Goal: Task Accomplishment & Management: Manage account settings

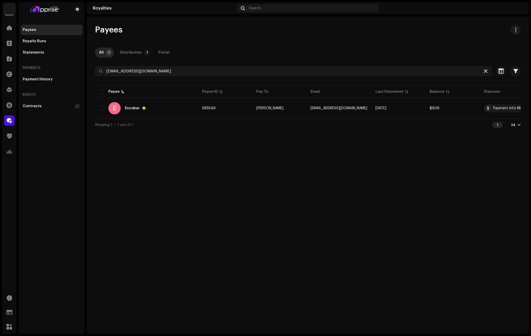
click at [487, 71] on icon at bounding box center [486, 71] width 4 height 4
click at [8, 89] on span at bounding box center [9, 90] width 5 height 4
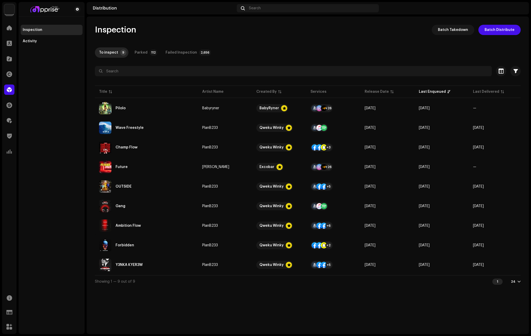
click at [294, 46] on div "Inspection Batch Takedown Batch Distribute To inspect 9 Parked 112 Failed Inspe…" at bounding box center [308, 156] width 443 height 263
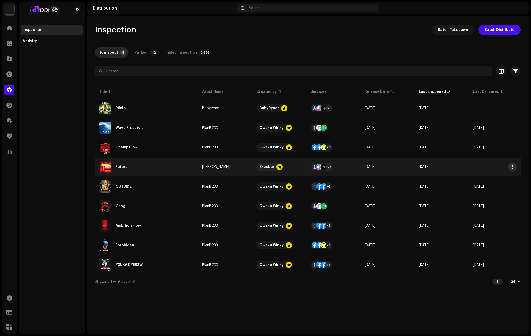
click at [512, 167] on span "button" at bounding box center [513, 167] width 4 height 4
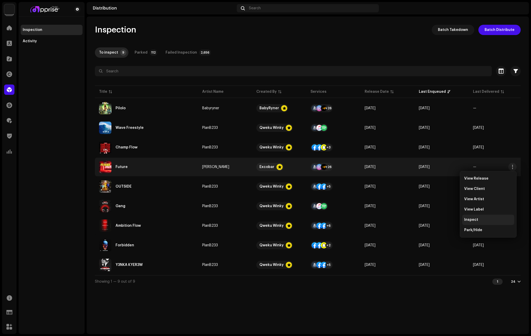
click at [479, 218] on div "Inspect" at bounding box center [488, 220] width 52 height 10
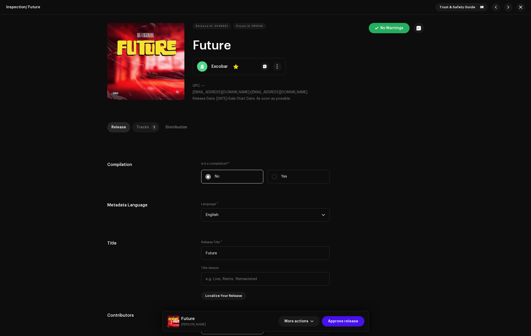
click at [151, 126] on p-badge "1" at bounding box center [154, 127] width 6 height 6
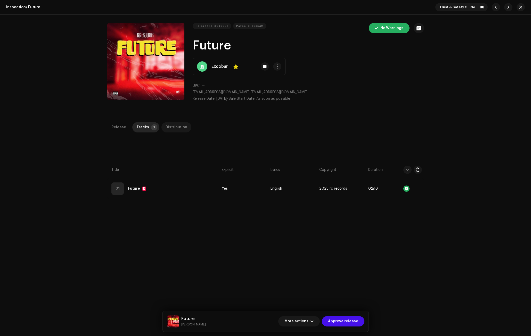
click at [178, 132] on div "Distribution" at bounding box center [177, 127] width 22 height 10
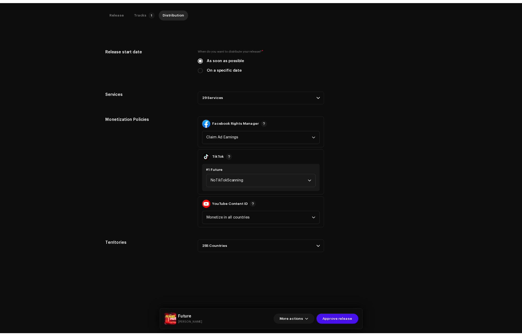
scroll to position [122, 0]
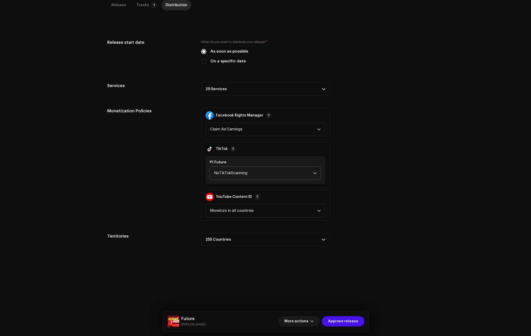
click at [234, 173] on span "NoTikTokScanning" at bounding box center [263, 173] width 99 height 13
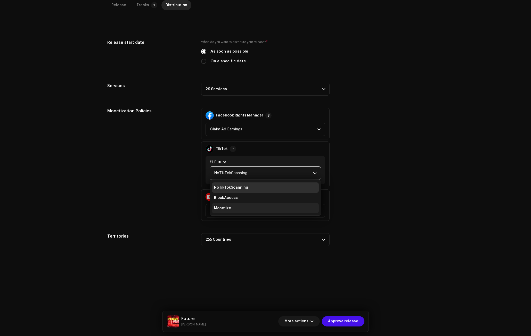
click at [231, 208] on li "Monetize" at bounding box center [265, 208] width 107 height 10
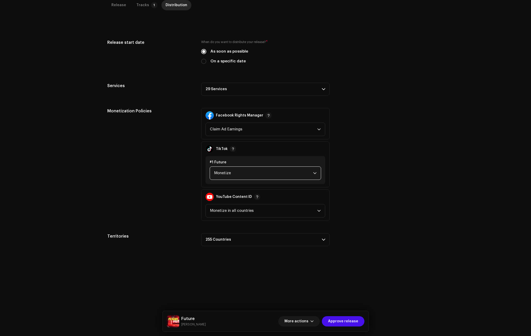
click at [224, 91] on p-accordion-header "29 Services" at bounding box center [265, 89] width 129 height 13
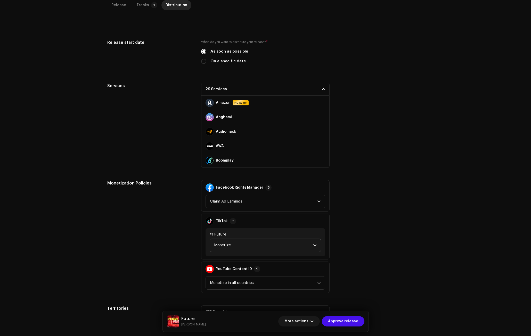
click at [217, 62] on label "On a specific date" at bounding box center [228, 62] width 35 height 6
click at [206, 62] on input "On a specific date" at bounding box center [203, 61] width 5 height 5
radio input "true"
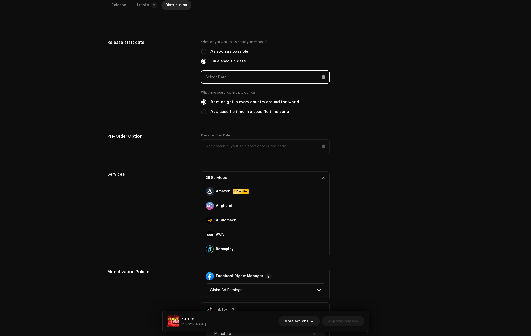
click at [217, 80] on input "text" at bounding box center [265, 76] width 129 height 13
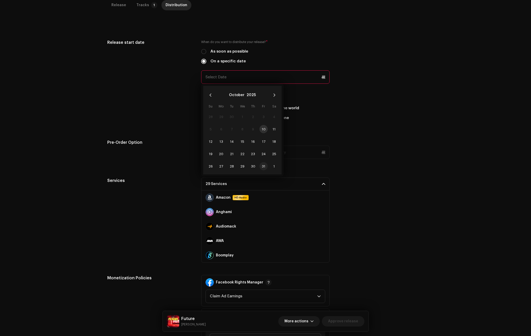
click at [263, 164] on span "31" at bounding box center [264, 166] width 8 height 8
type input "[DATE]"
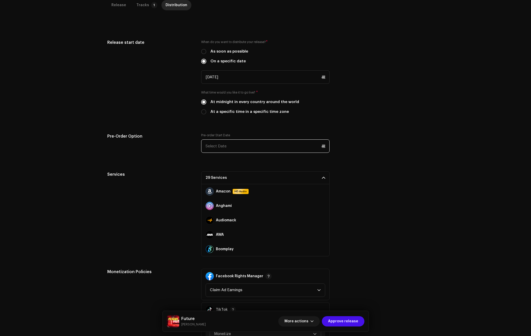
click at [241, 146] on input "text" at bounding box center [265, 146] width 129 height 13
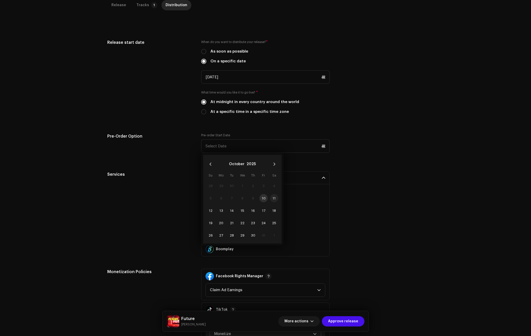
click at [276, 197] on span "11" at bounding box center [274, 198] width 8 height 8
type input "[DATE]"
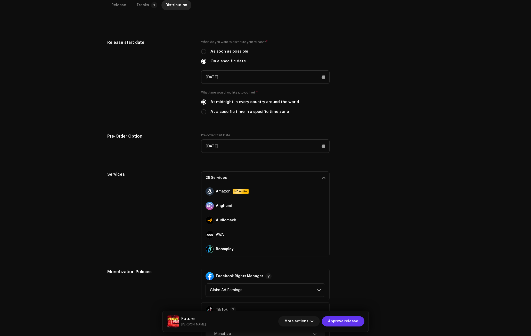
click at [350, 322] on span "Approve release" at bounding box center [343, 322] width 30 height 10
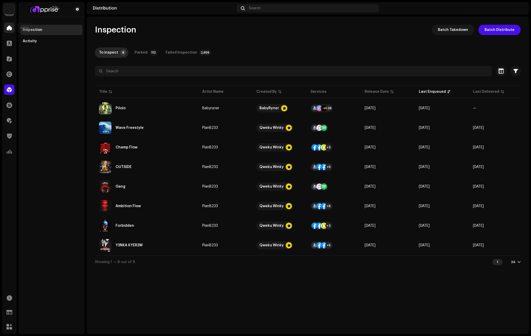
click at [8, 27] on span at bounding box center [9, 28] width 5 height 4
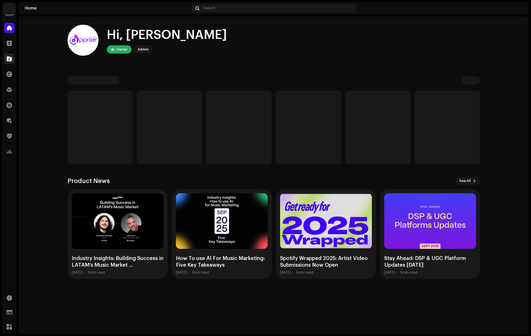
click at [10, 60] on span at bounding box center [9, 59] width 5 height 4
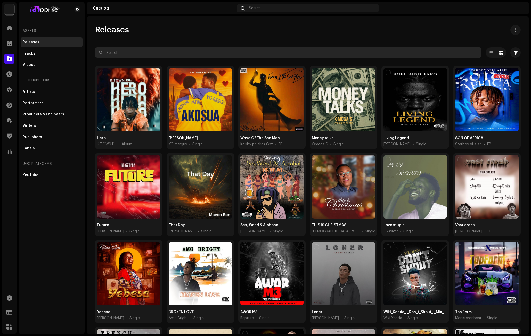
click at [122, 55] on input "text" at bounding box center [288, 52] width 387 height 10
paste input "[PERSON_NAME]"
type input "[PERSON_NAME]"
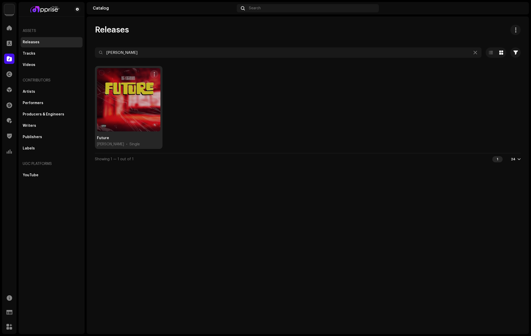
click at [130, 104] on div at bounding box center [128, 99] width 63 height 63
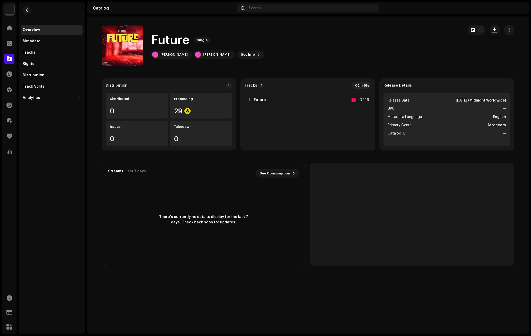
drag, startPoint x: 188, startPoint y: 41, endPoint x: 152, endPoint y: 41, distance: 35.9
click at [152, 41] on h1 "Future" at bounding box center [170, 40] width 38 height 17
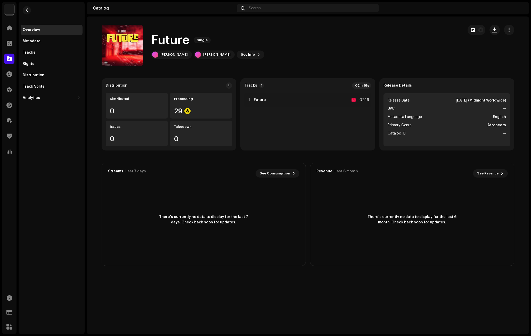
copy h1 "Future"
click at [170, 54] on div "[PERSON_NAME]" at bounding box center [173, 55] width 27 height 4
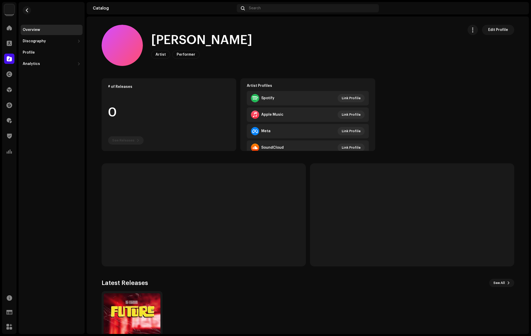
drag, startPoint x: 207, startPoint y: 41, endPoint x: 143, endPoint y: 41, distance: 64.8
click at [143, 41] on div "[PERSON_NAME] Artist Performer Edit Profile" at bounding box center [281, 45] width 358 height 41
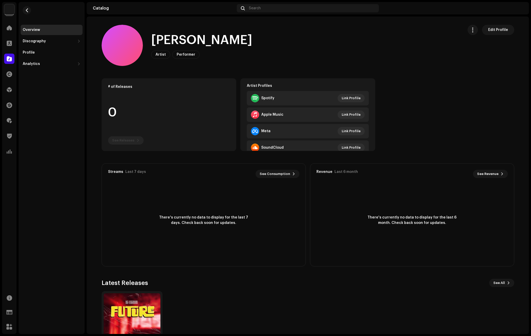
copy div "[PERSON_NAME]"
click at [428, 89] on div "# of Releases 0 See Releases Artist Profiles Spotify Link Profile Apple Music L…" at bounding box center [308, 114] width 413 height 73
click at [147, 297] on img at bounding box center [132, 322] width 57 height 57
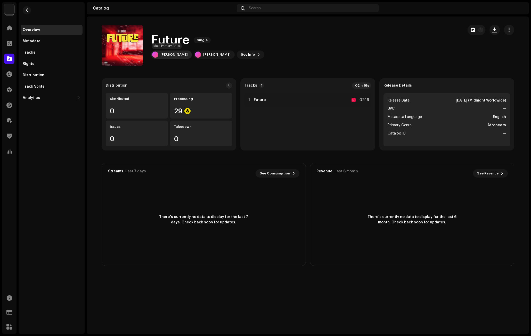
click at [171, 55] on div "[PERSON_NAME]" at bounding box center [173, 55] width 27 height 4
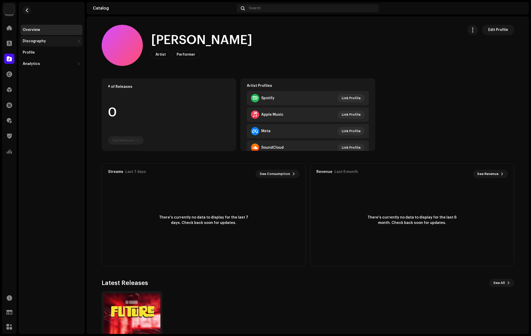
click at [34, 42] on div "Discography" at bounding box center [34, 41] width 23 height 4
click at [37, 52] on div "Releases" at bounding box center [33, 53] width 17 height 4
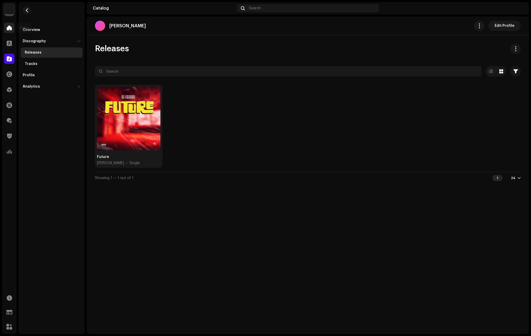
click at [7, 27] on span at bounding box center [9, 28] width 5 height 4
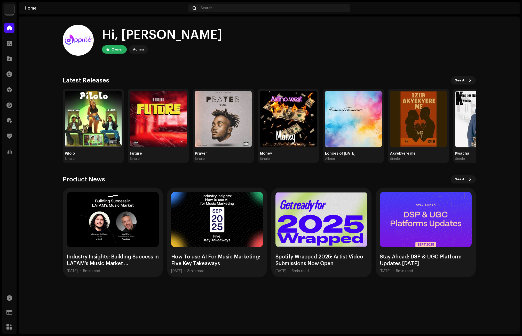
click at [267, 61] on home-user "Hi, [PERSON_NAME] Owner Admin" at bounding box center [269, 44] width 413 height 39
click at [9, 120] on span at bounding box center [9, 121] width 5 height 4
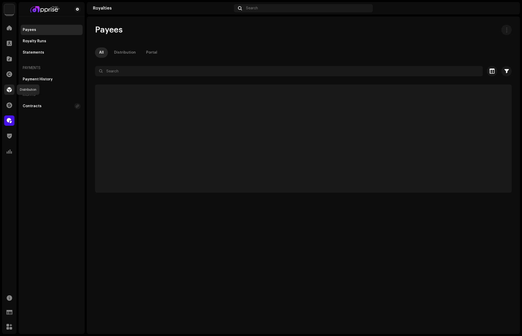
click at [8, 88] on span at bounding box center [9, 90] width 5 height 4
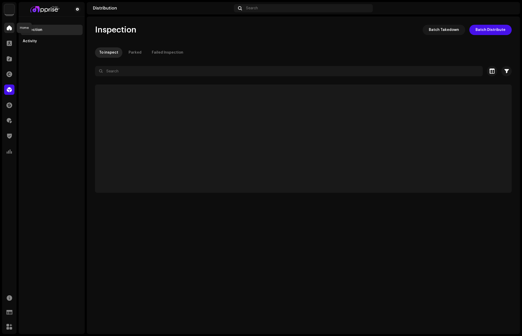
click at [11, 29] on span at bounding box center [9, 28] width 5 height 4
